Goal: Information Seeking & Learning: Find specific fact

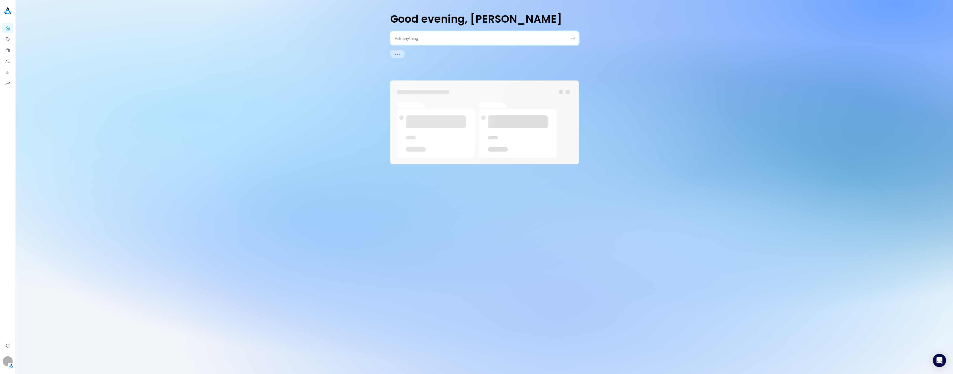
click at [430, 37] on textarea at bounding box center [478, 38] width 166 height 5
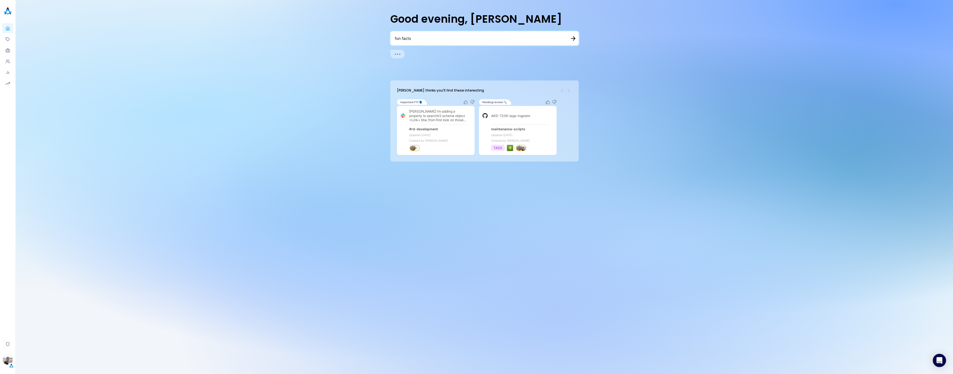
type textarea "fun facts"
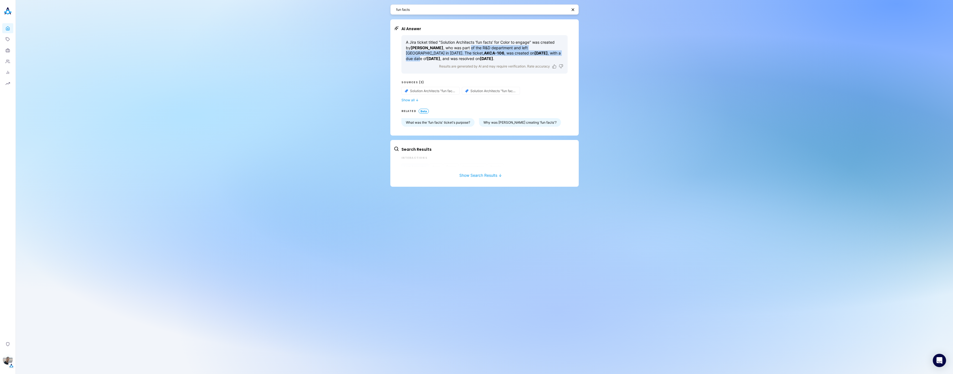
drag, startPoint x: 459, startPoint y: 47, endPoint x: 551, endPoint y: 51, distance: 92.0
click at [551, 51] on p "A Jira ticket titled "Solution Architects 'fun facts' for Color to engage" was …" at bounding box center [484, 51] width 157 height 22
click at [478, 53] on p "A Jira ticket titled "Solution Architects 'fun facts' for Color to engage" was …" at bounding box center [484, 51] width 157 height 22
click at [407, 102] on button "Show all ↓" at bounding box center [484, 100] width 166 height 4
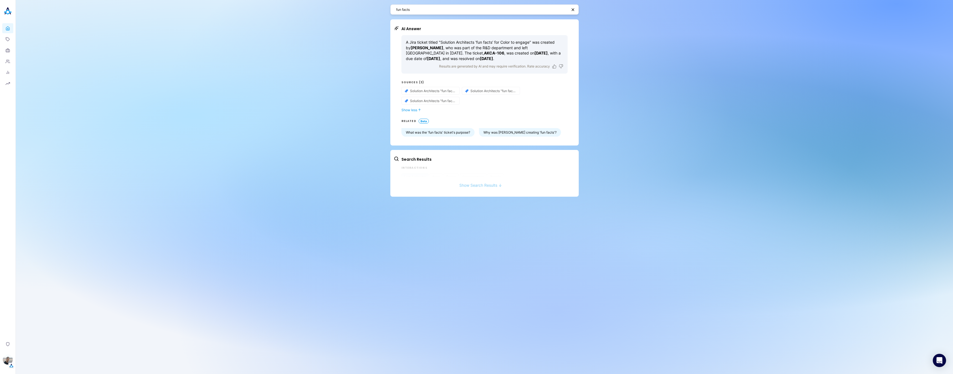
click at [484, 183] on button "Show Search Results ↓" at bounding box center [481, 183] width 174 height 10
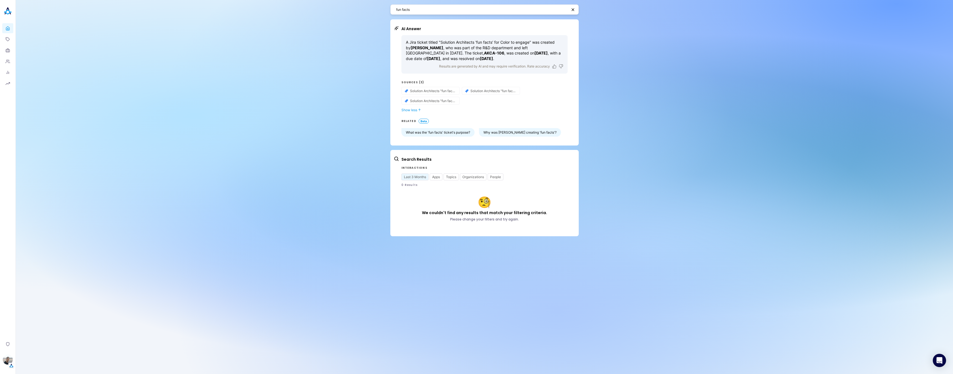
click at [645, 119] on div "fun facts AI Answer A Jira ticket titled "Solution Architects 'fun facts' for C…" at bounding box center [484, 187] width 937 height 374
click at [421, 177] on button "Last 3 Months" at bounding box center [414, 177] width 27 height 7
select select "4"
select select "2025"
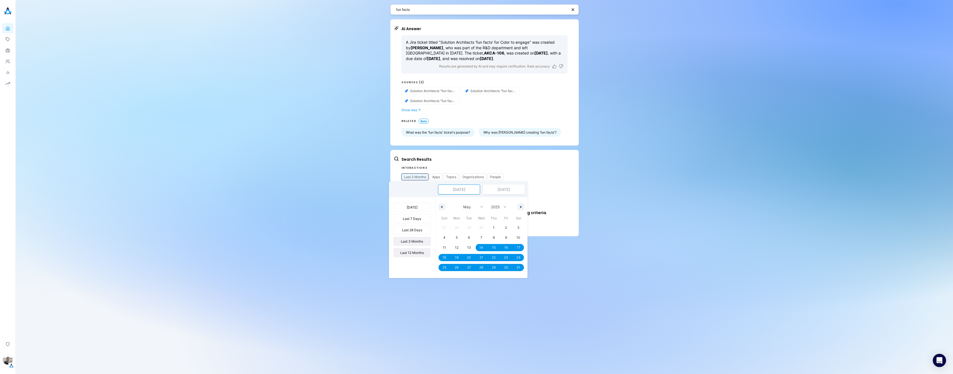
click at [415, 252] on button "Last 12 Months" at bounding box center [411, 252] width 37 height 9
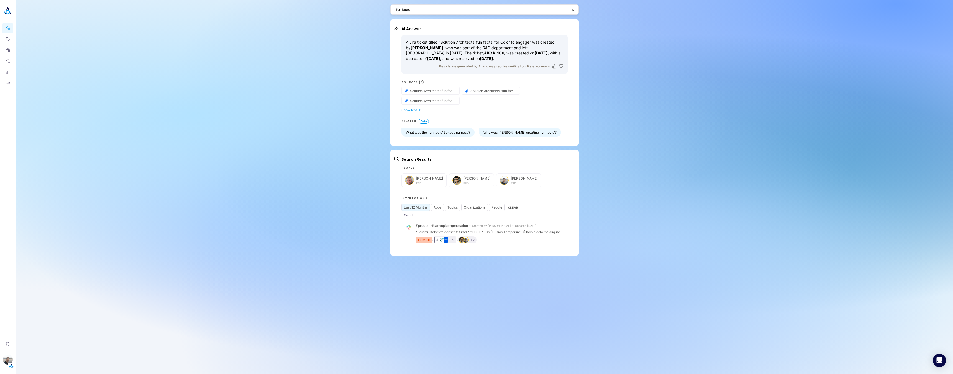
click at [573, 8] on icon "button" at bounding box center [573, 9] width 4 height 4
click at [666, 99] on div "AI Answer A Jira ticket titled "Solution Architects 'fun facts' for Color to en…" at bounding box center [484, 187] width 937 height 374
